Goal: Communication & Community: Answer question/provide support

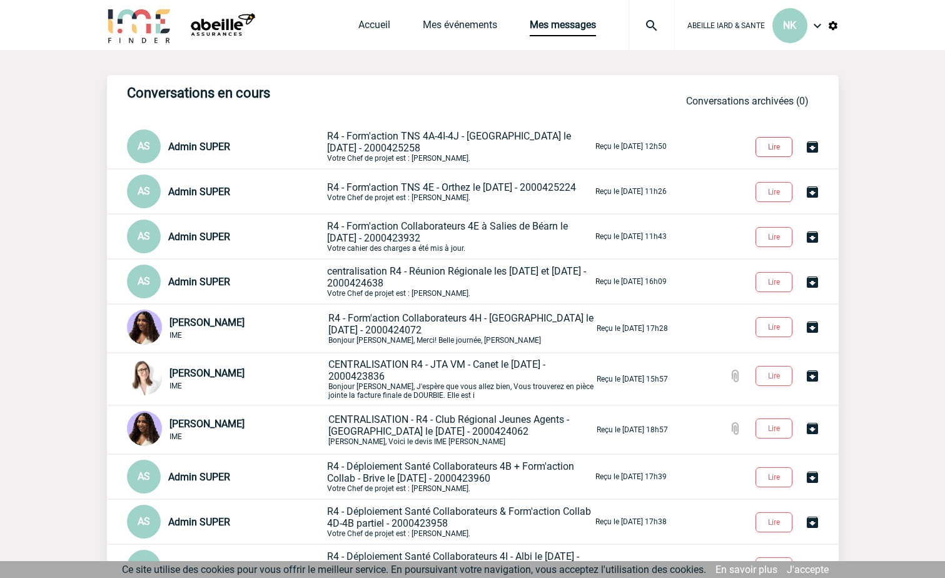
click at [775, 143] on button "Lire" at bounding box center [774, 147] width 37 height 20
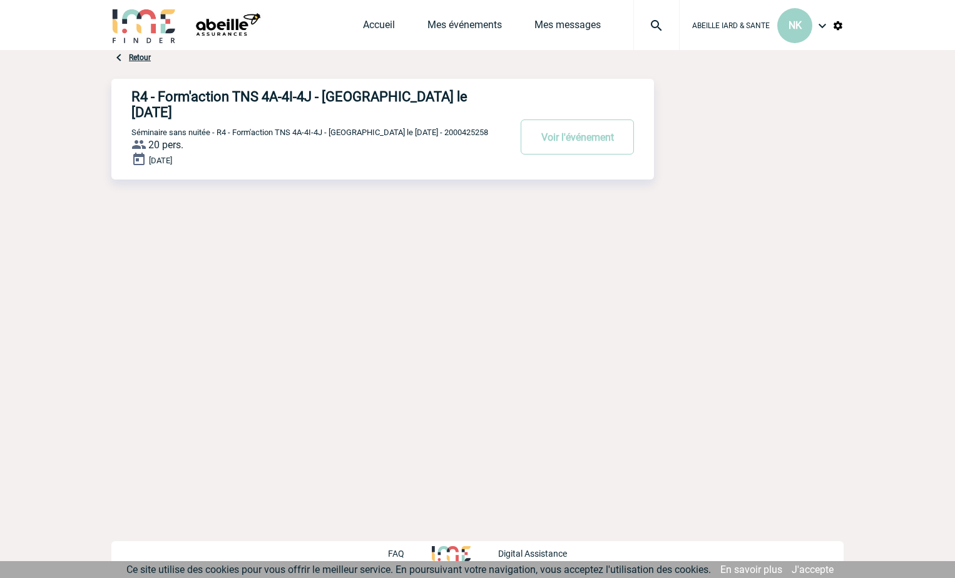
click at [773, 147] on div "Retour R4 - Form'action TNS 4A-4I-4J - Montpellier le 11/12/2025 Voir l'événeme…" at bounding box center [477, 162] width 732 height 225
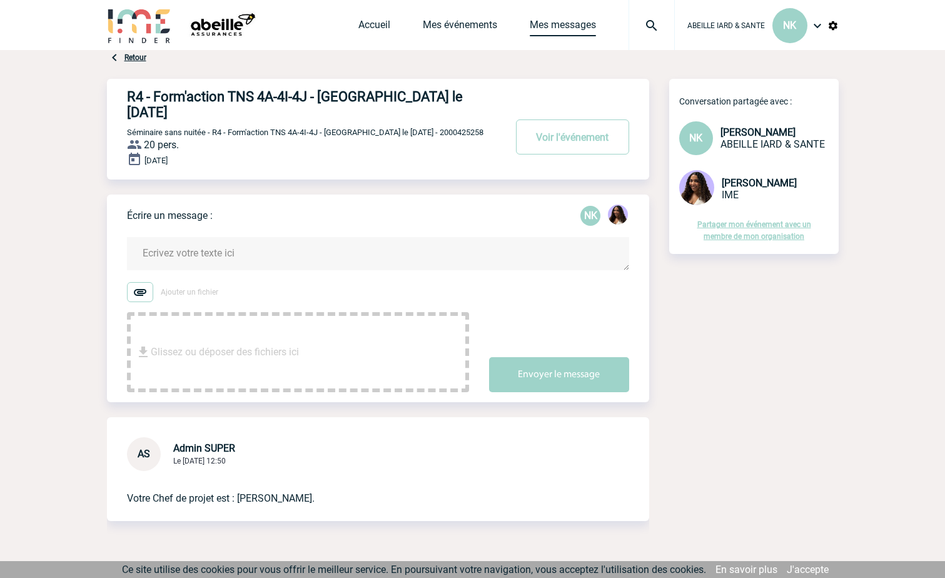
click at [549, 29] on link "Mes messages" at bounding box center [563, 28] width 66 height 18
